Goal: Check status: Check status

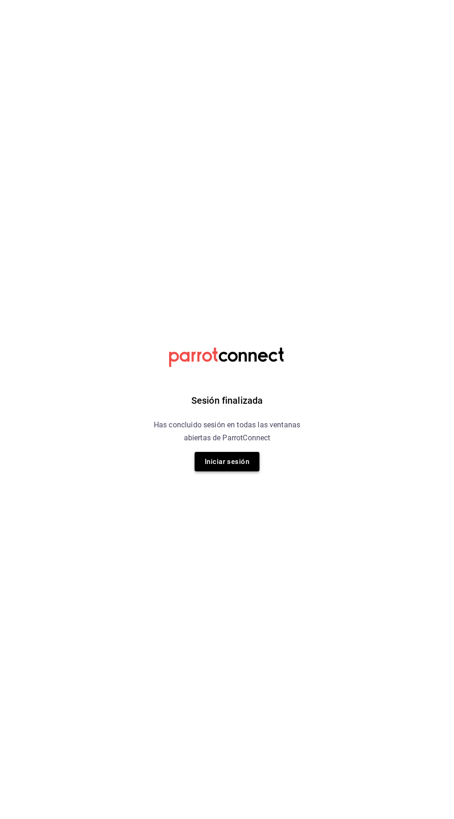
click at [235, 464] on button "Iniciar sesión" at bounding box center [227, 461] width 65 height 19
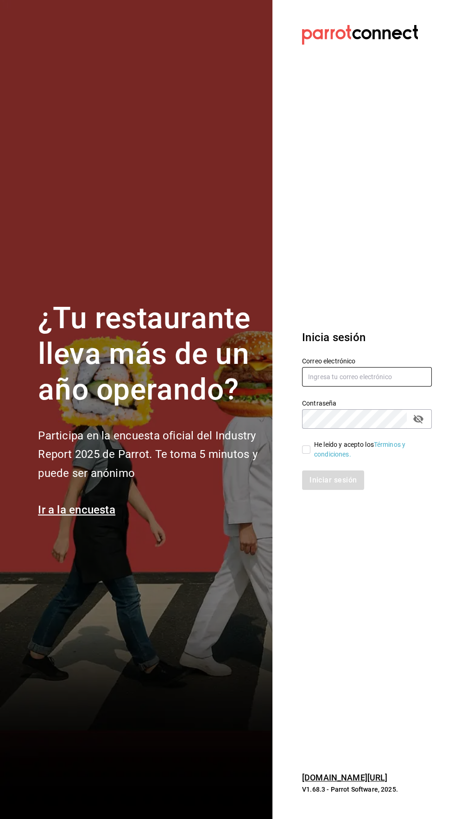
click at [362, 387] on input "text" at bounding box center [367, 376] width 130 height 19
type input "ricardojvalen@gmail.com"
click at [305, 454] on input "He leído y acepto los Términos y condiciones." at bounding box center [306, 450] width 8 height 8
checkbox input "true"
click at [332, 490] on button "Iniciar sesión" at bounding box center [333, 480] width 63 height 19
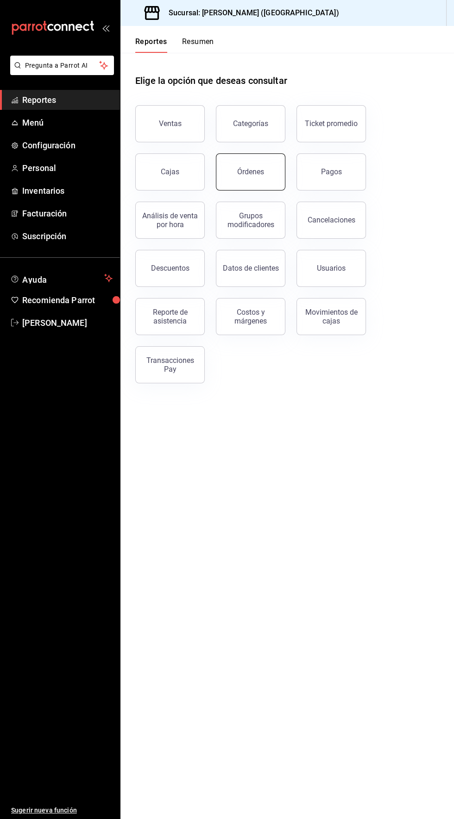
click at [257, 175] on div "Órdenes" at bounding box center [250, 171] width 27 height 9
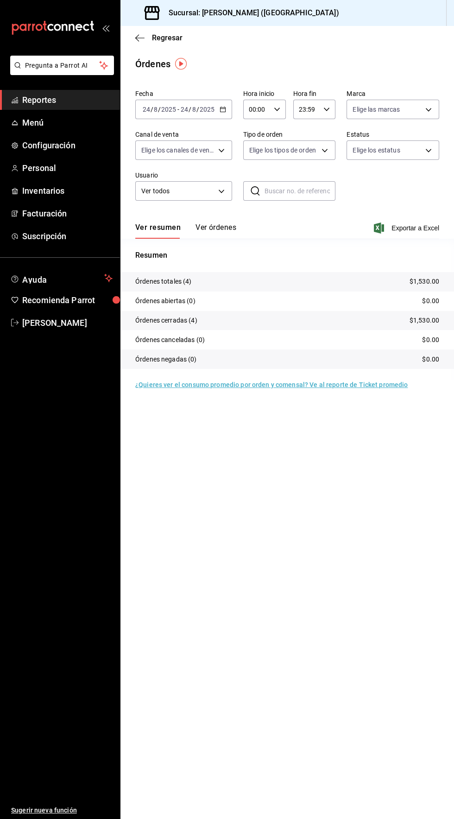
click at [222, 109] on icon "button" at bounding box center [223, 109] width 6 height 6
click at [185, 243] on span "Rango de fechas" at bounding box center [179, 242] width 72 height 10
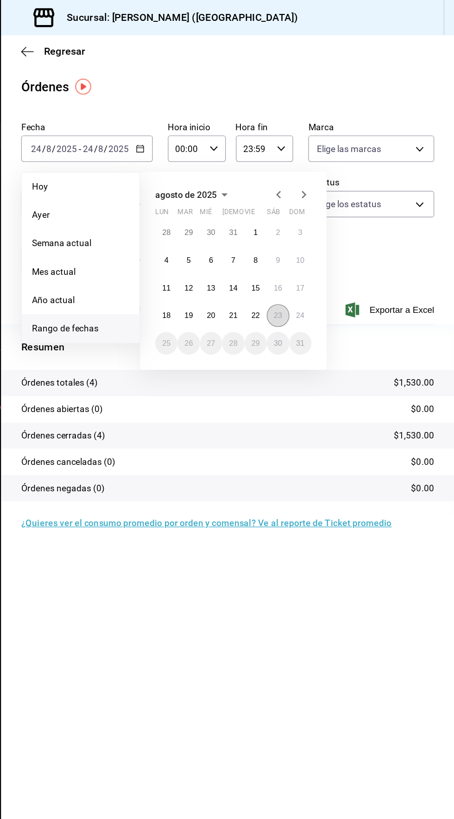
click at [324, 232] on abbr "23" at bounding box center [324, 232] width 6 height 6
click at [308, 232] on abbr "22" at bounding box center [308, 232] width 6 height 6
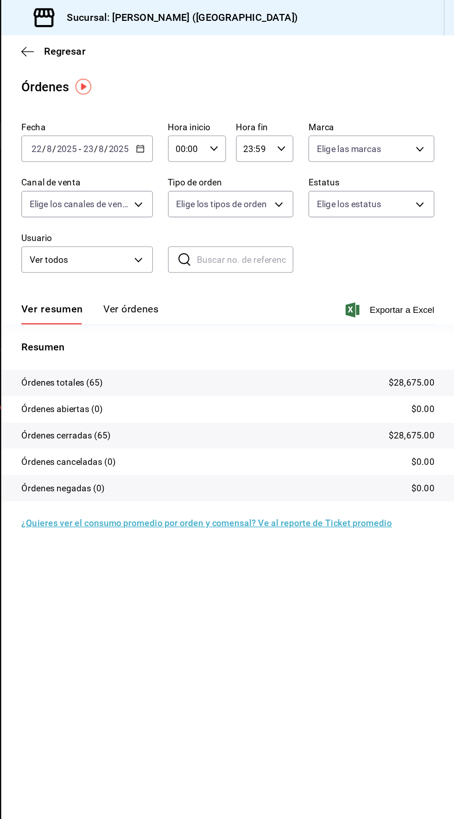
click at [223, 111] on icon "button" at bounding box center [223, 109] width 6 height 6
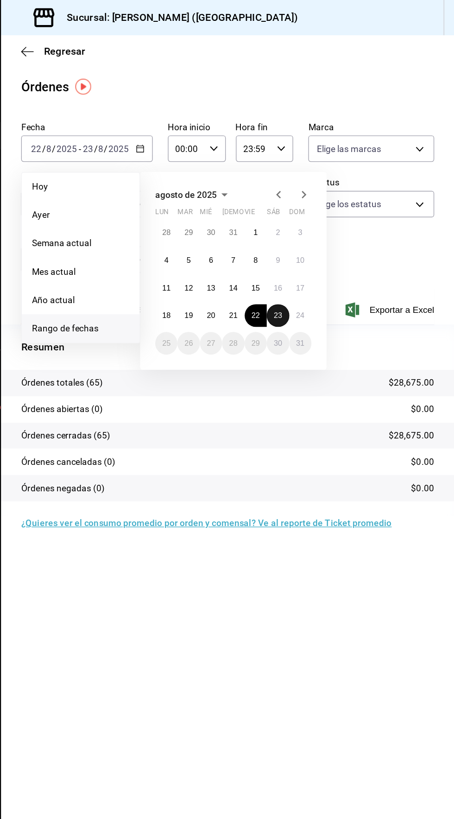
click at [324, 232] on abbr "23" at bounding box center [324, 232] width 6 height 6
click at [343, 235] on abbr "24" at bounding box center [341, 232] width 6 height 6
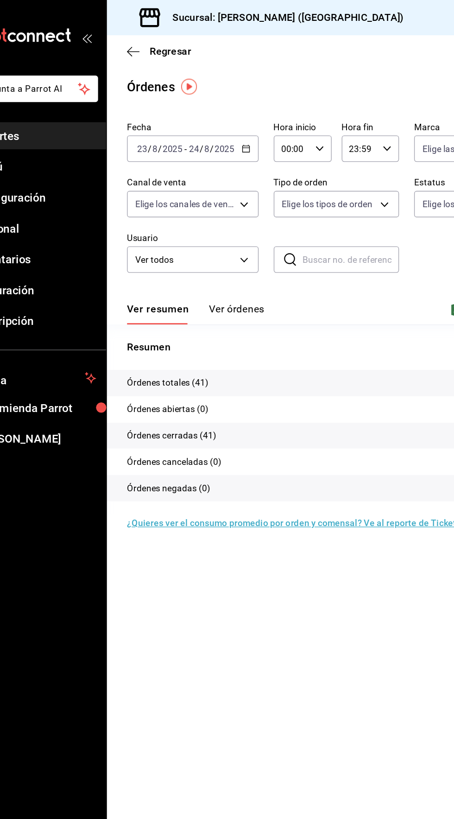
click at [263, 112] on input "00:00" at bounding box center [256, 109] width 27 height 19
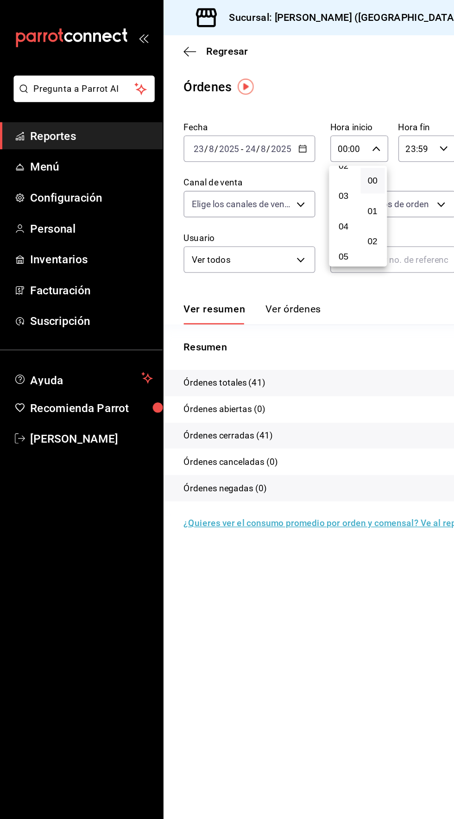
scroll to position [70, 0]
click at [253, 153] on span "04" at bounding box center [253, 151] width 6 height 7
type input "04:00"
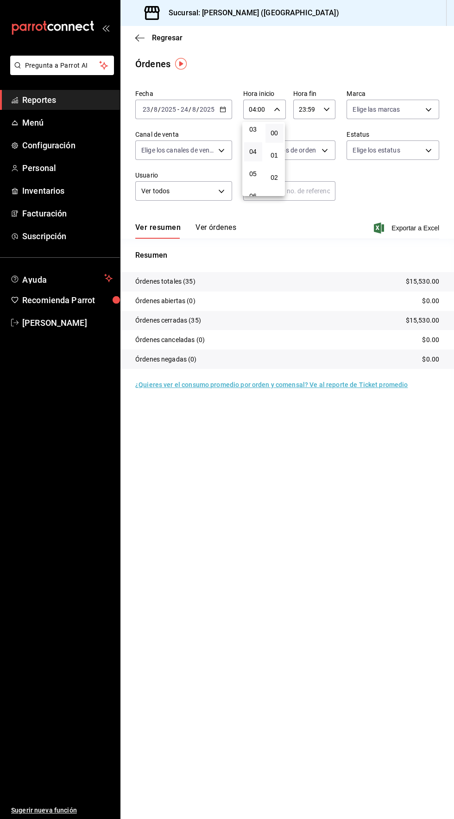
click at [388, 485] on div at bounding box center [227, 409] width 454 height 819
